Goal: Task Accomplishment & Management: Complete application form

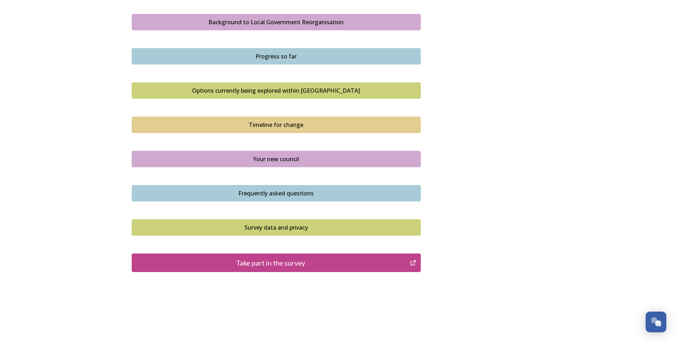
scroll to position [424, 0]
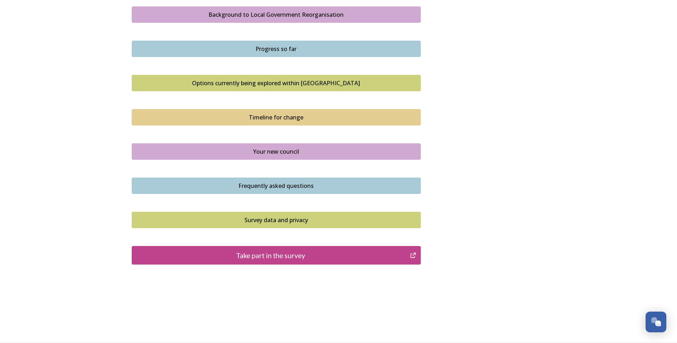
click at [281, 149] on div "Your new council" at bounding box center [276, 151] width 281 height 9
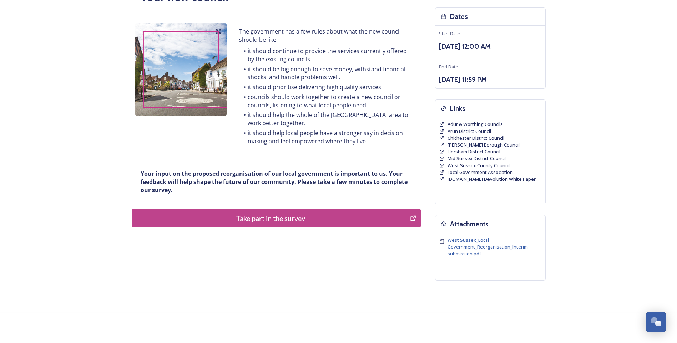
scroll to position [78, 0]
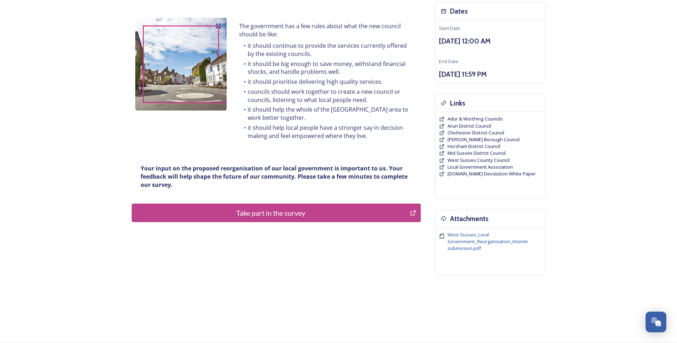
click at [275, 216] on div "Take part in the survey" at bounding box center [271, 213] width 271 height 11
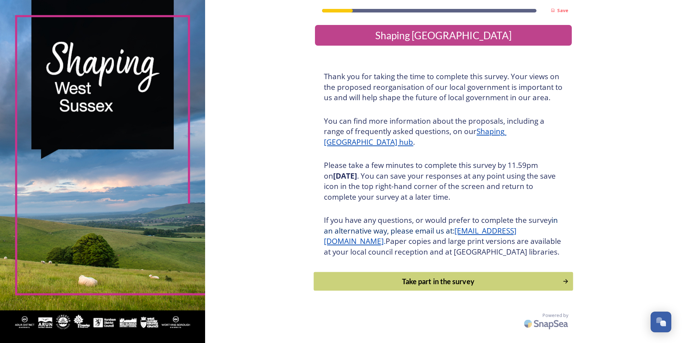
click at [400, 287] on div "Take part in the survey" at bounding box center [438, 281] width 241 height 11
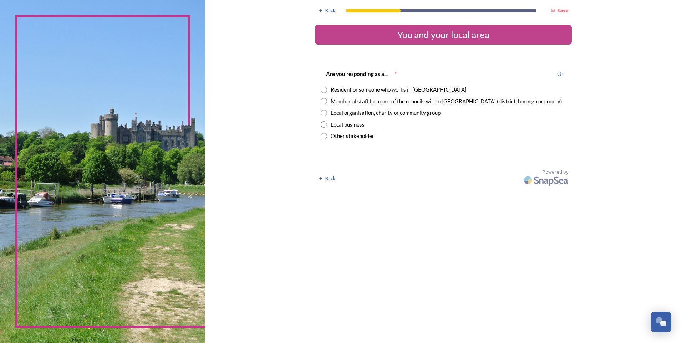
click at [323, 102] on input "radio" at bounding box center [324, 101] width 6 height 6
radio input "true"
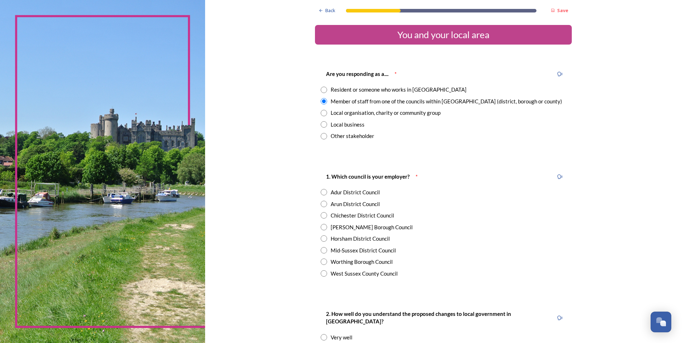
click at [321, 274] on input "radio" at bounding box center [324, 273] width 6 height 6
radio input "true"
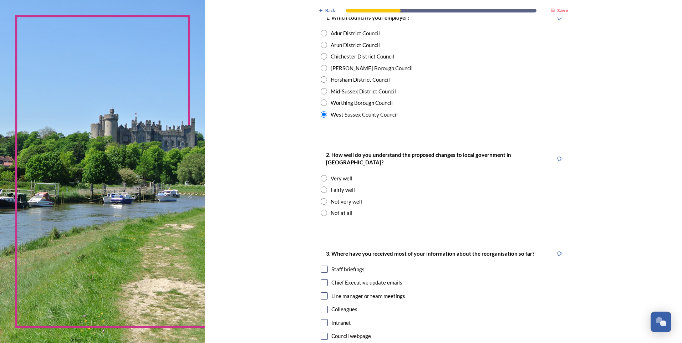
scroll to position [178, 0]
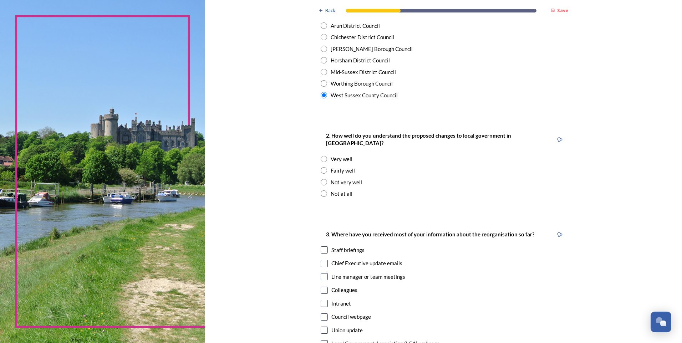
click at [321, 156] on input "radio" at bounding box center [324, 159] width 6 height 6
radio input "true"
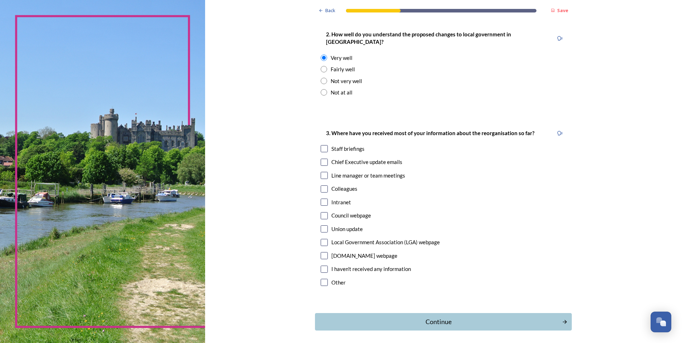
scroll to position [285, 0]
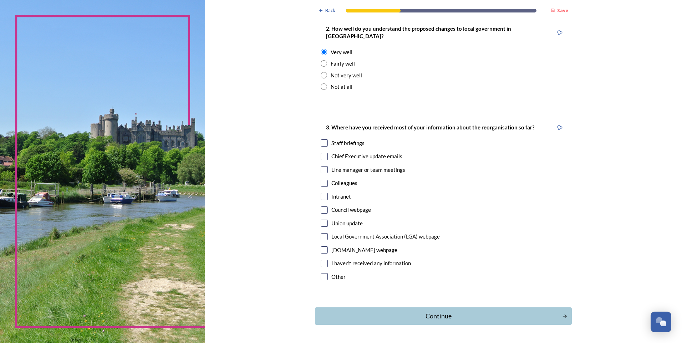
click at [321, 139] on input "checkbox" at bounding box center [324, 142] width 7 height 7
checkbox input "false"
click at [321, 153] on input "checkbox" at bounding box center [324, 156] width 7 height 7
checkbox input "true"
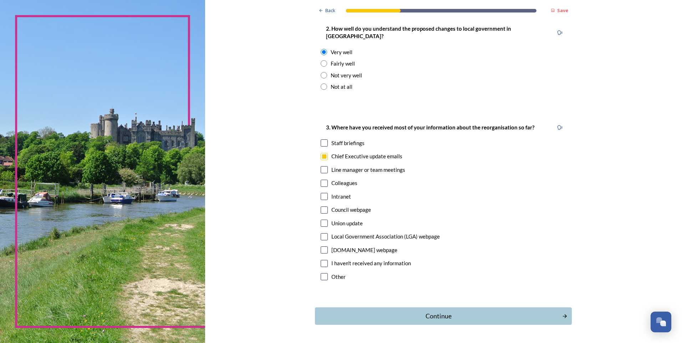
click at [325, 180] on input "checkbox" at bounding box center [324, 183] width 7 height 7
checkbox input "true"
click at [322, 207] on input "checkbox" at bounding box center [324, 210] width 7 height 7
checkbox input "true"
click at [323, 139] on input "checkbox" at bounding box center [324, 142] width 7 height 7
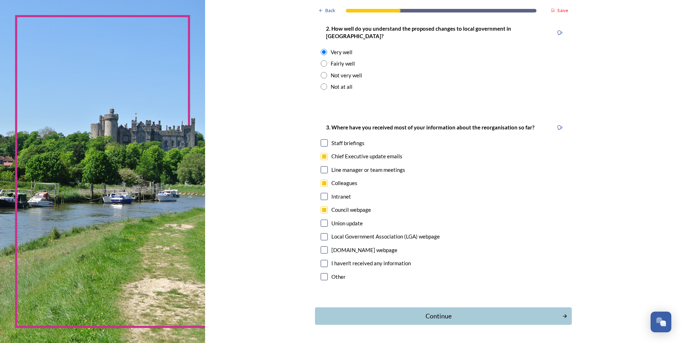
checkbox input "true"
click at [429, 311] on div "Continue" at bounding box center [438, 316] width 241 height 10
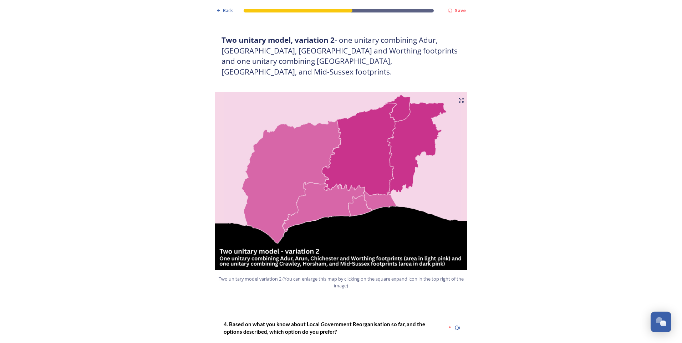
scroll to position [785, 0]
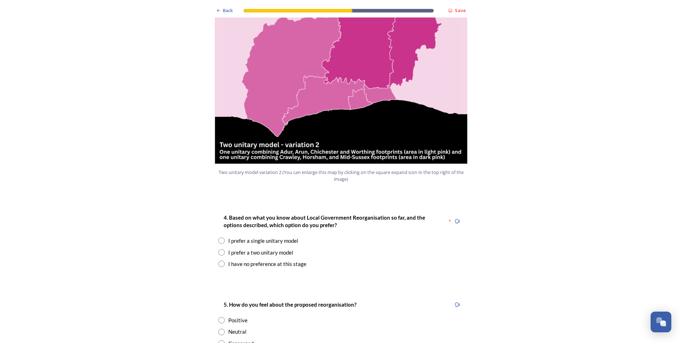
click at [218, 238] on input "radio" at bounding box center [221, 241] width 6 height 6
radio input "true"
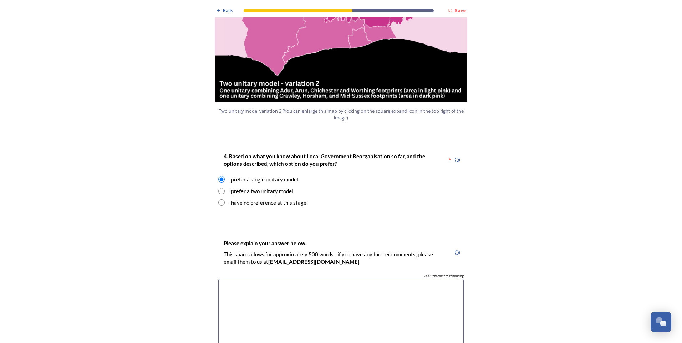
scroll to position [856, 0]
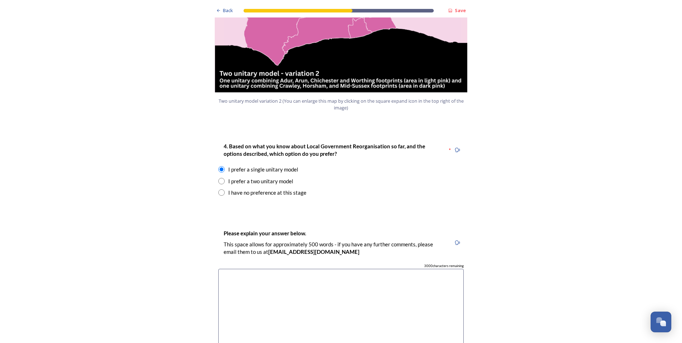
click at [302, 269] on textarea at bounding box center [340, 309] width 245 height 80
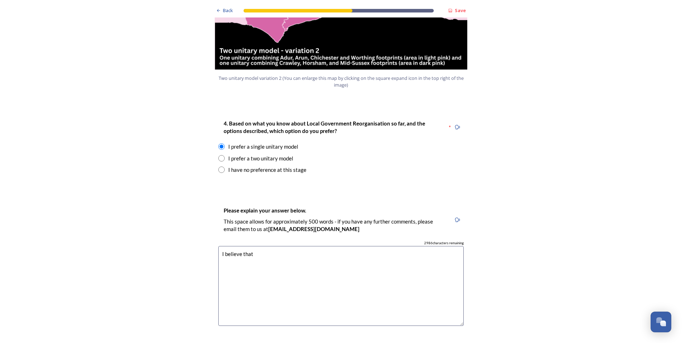
scroll to position [892, 0]
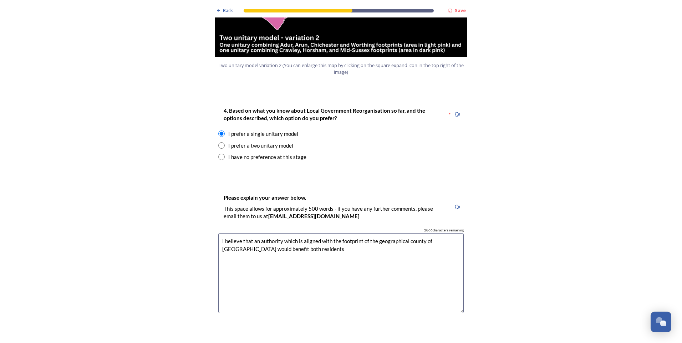
click at [280, 233] on textarea "I believe that an authority which is aligned with the footprint of the geograph…" at bounding box center [340, 273] width 245 height 80
click at [362, 233] on textarea "I believe that an authority which is aligned with the footprint of the geograph…" at bounding box center [340, 273] width 245 height 80
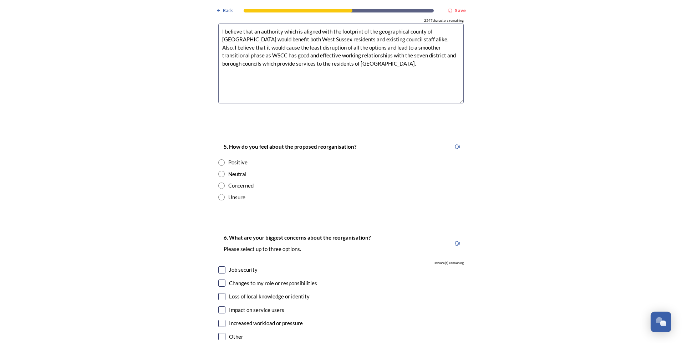
scroll to position [1106, 0]
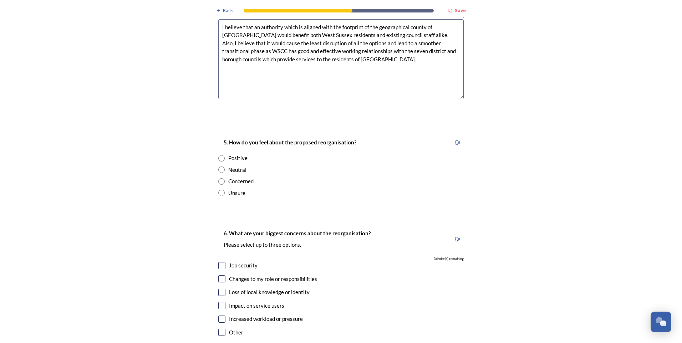
type textarea "I believe that an authority which is aligned with the footprint of the geograph…"
click at [220, 155] on input "radio" at bounding box center [221, 158] width 6 height 6
radio input "true"
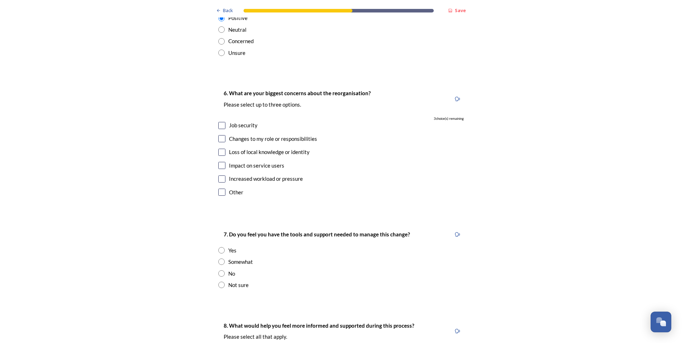
scroll to position [1248, 0]
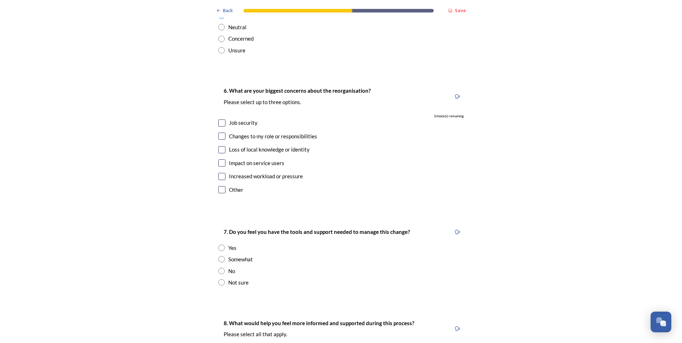
click at [220, 159] on input "checkbox" at bounding box center [221, 162] width 7 height 7
checkbox input "true"
click at [219, 146] on input "checkbox" at bounding box center [221, 149] width 7 height 7
checkbox input "true"
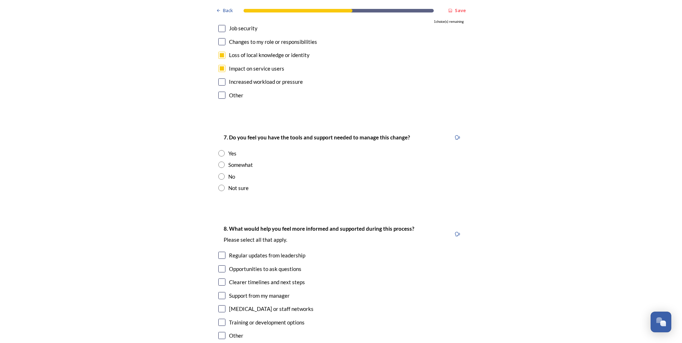
scroll to position [1355, 0]
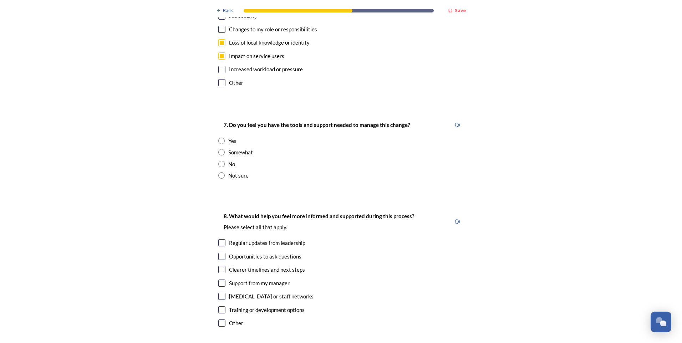
click at [218, 149] on input "radio" at bounding box center [221, 152] width 6 height 6
radio input "true"
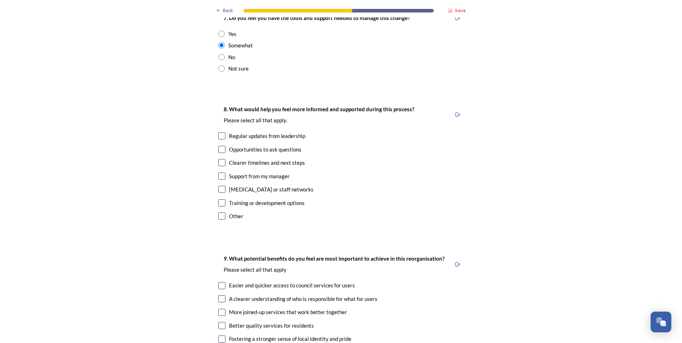
scroll to position [1498, 0]
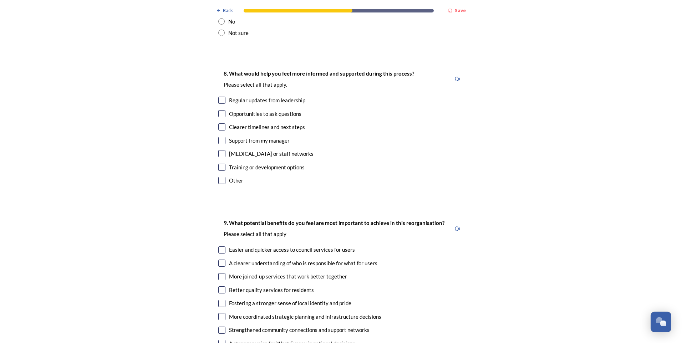
click at [218, 164] on input "checkbox" at bounding box center [221, 167] width 7 height 7
checkbox input "true"
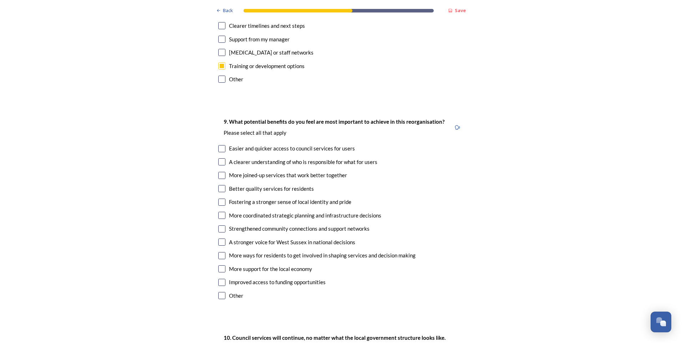
scroll to position [1605, 0]
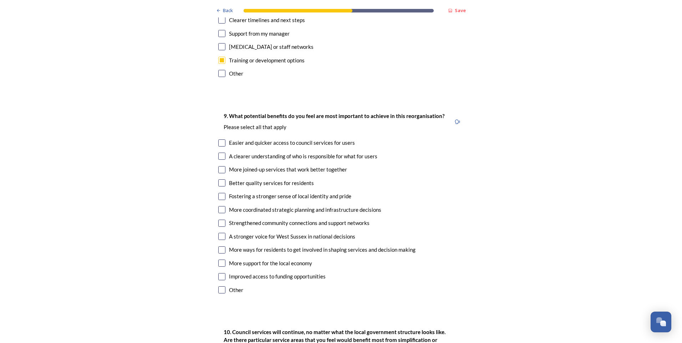
click at [220, 139] on input "checkbox" at bounding box center [221, 142] width 7 height 7
checkbox input "true"
click at [218, 153] on input "checkbox" at bounding box center [221, 156] width 7 height 7
checkbox input "true"
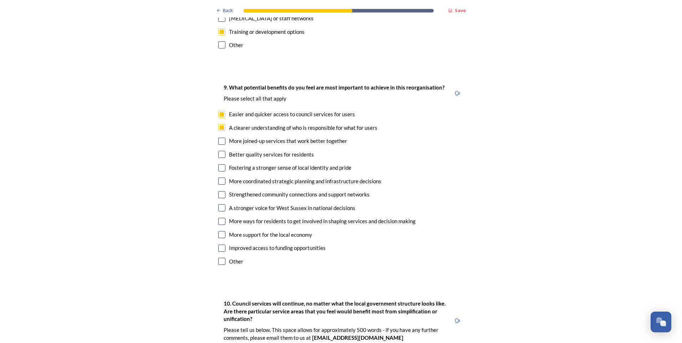
scroll to position [1676, 0]
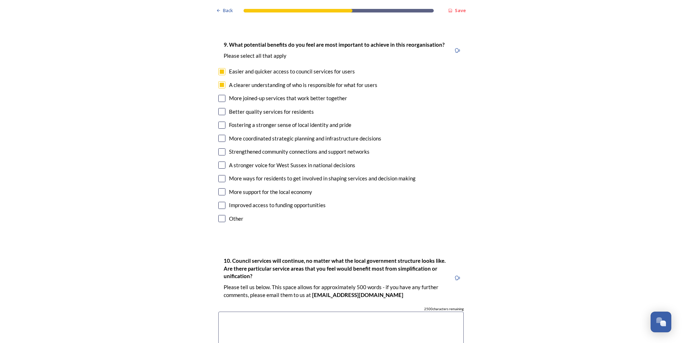
click at [218, 95] on input "checkbox" at bounding box center [221, 98] width 7 height 7
checkbox input "true"
click at [220, 108] on input "checkbox" at bounding box center [221, 111] width 7 height 7
checkbox input "true"
click at [218, 122] on input "checkbox" at bounding box center [221, 125] width 7 height 7
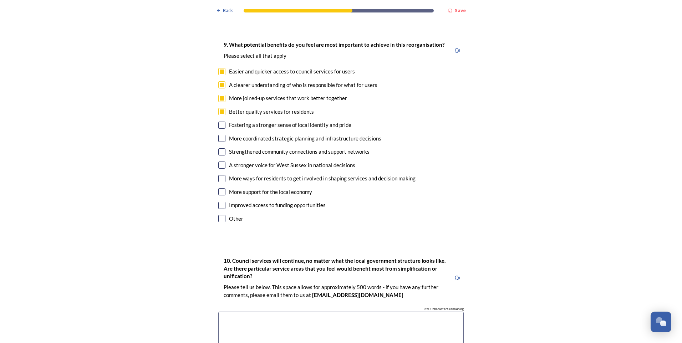
checkbox input "true"
click at [221, 135] on input "checkbox" at bounding box center [221, 138] width 7 height 7
checkbox input "true"
click at [219, 148] on input "checkbox" at bounding box center [221, 151] width 7 height 7
checkbox input "true"
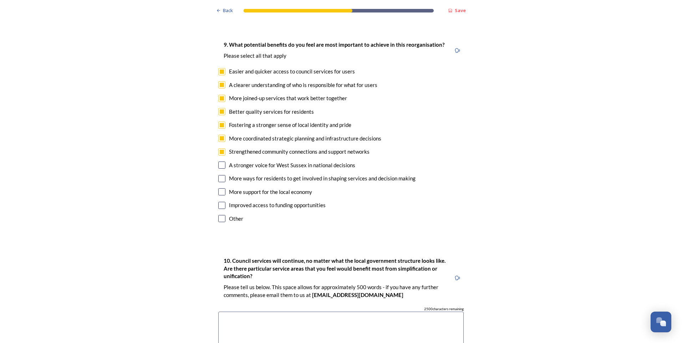
click at [218, 162] on input "checkbox" at bounding box center [221, 165] width 7 height 7
checkbox input "true"
click at [219, 175] on input "checkbox" at bounding box center [221, 178] width 7 height 7
checkbox input "true"
click at [218, 188] on input "checkbox" at bounding box center [221, 191] width 7 height 7
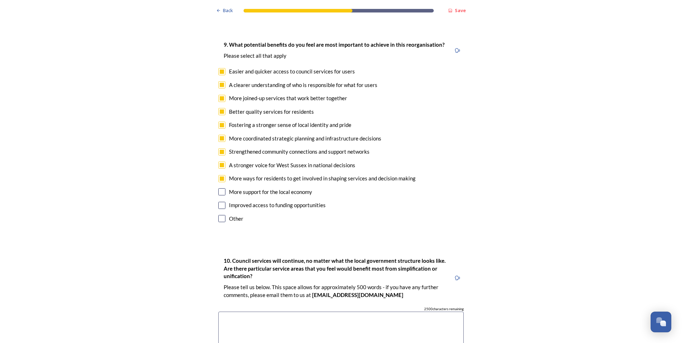
checkbox input "true"
click at [221, 202] on input "checkbox" at bounding box center [221, 205] width 7 height 7
checkbox input "true"
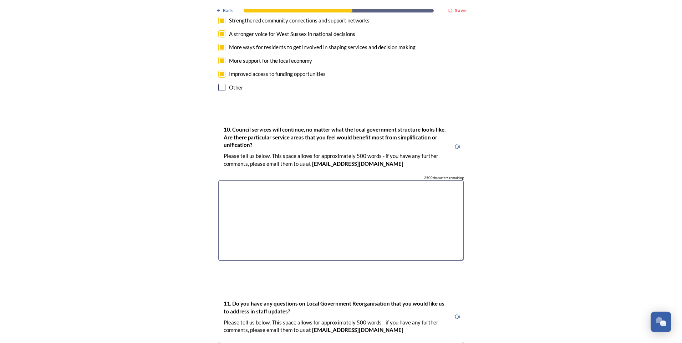
scroll to position [1819, 0]
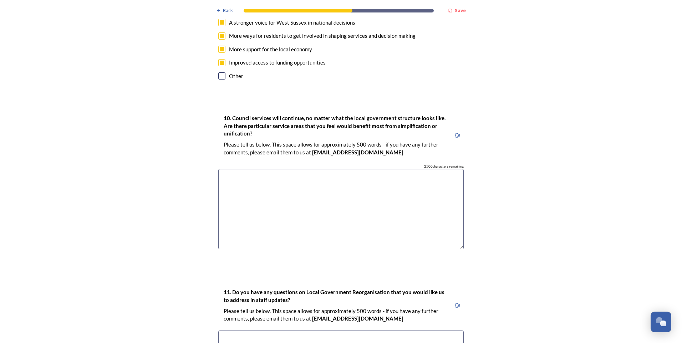
click at [234, 169] on textarea at bounding box center [340, 209] width 245 height 80
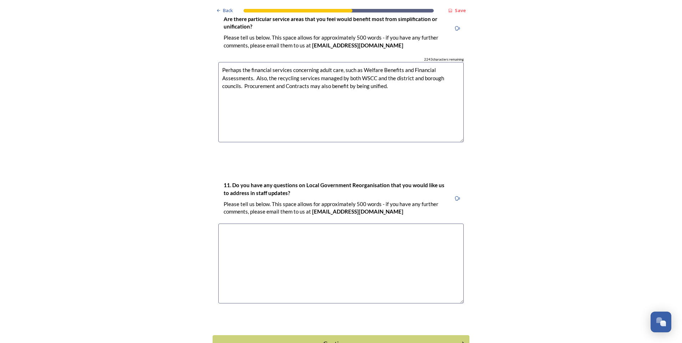
scroll to position [1956, 0]
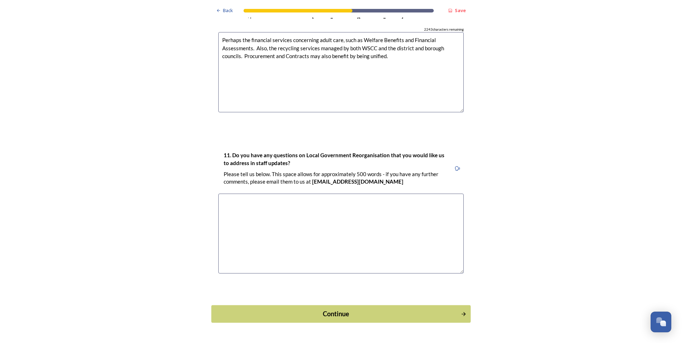
type textarea "Perhaps the financial services concerning adult care, such as Welfare Benefits …"
click at [460, 305] on button "Continue" at bounding box center [340, 313] width 259 height 17
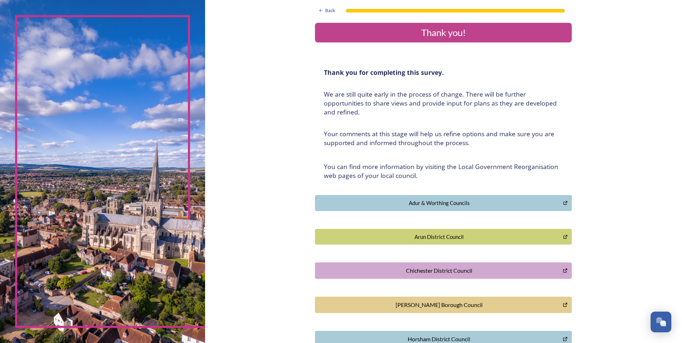
scroll to position [0, 0]
